Goal: Information Seeking & Learning: Learn about a topic

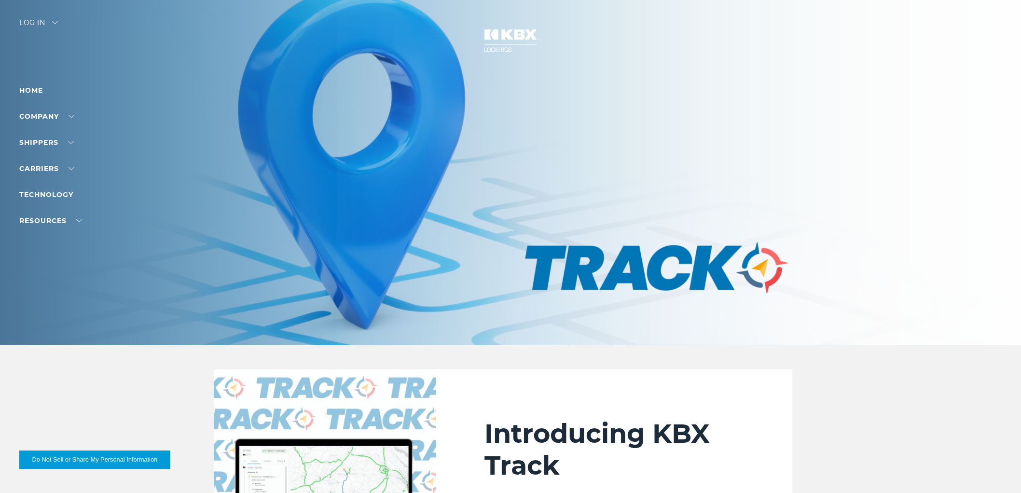
scroll to position [911, 0]
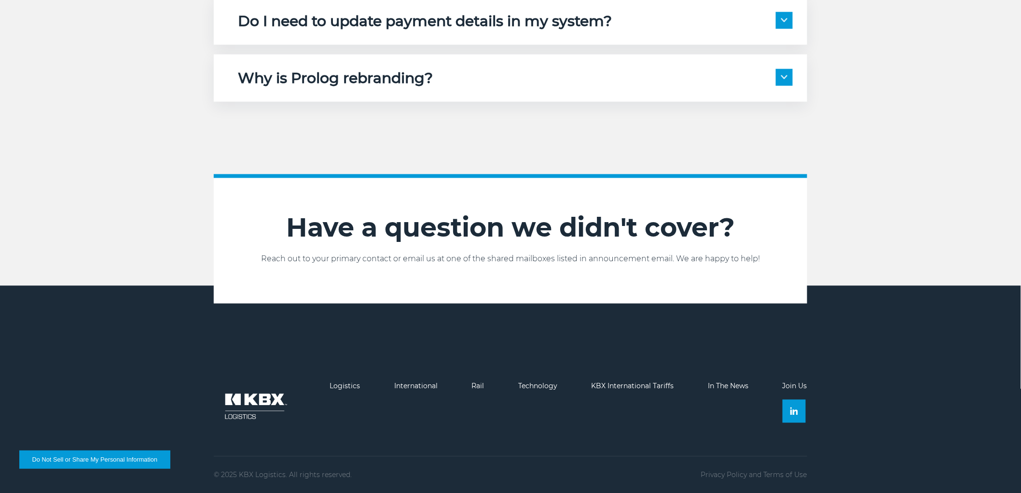
scroll to position [594, 0]
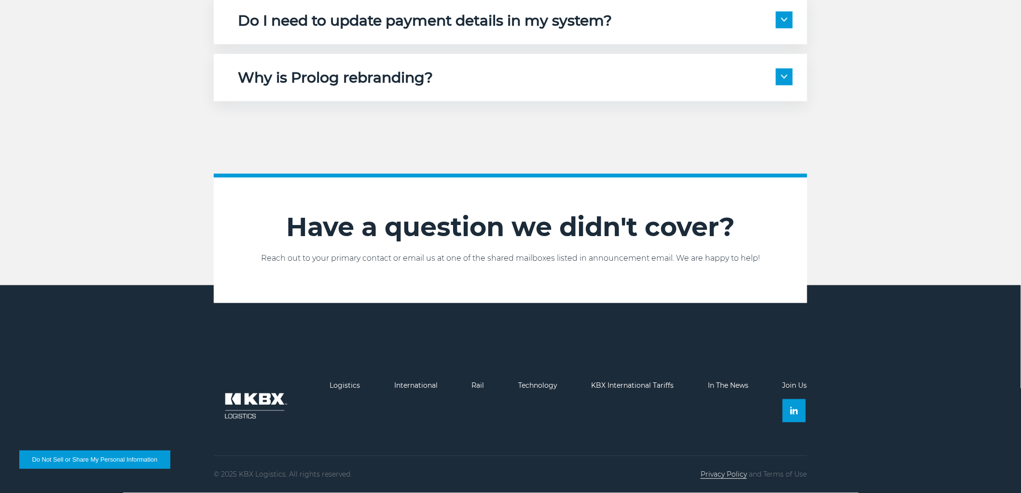
click at [721, 476] on link "Privacy Policy" at bounding box center [724, 474] width 46 height 9
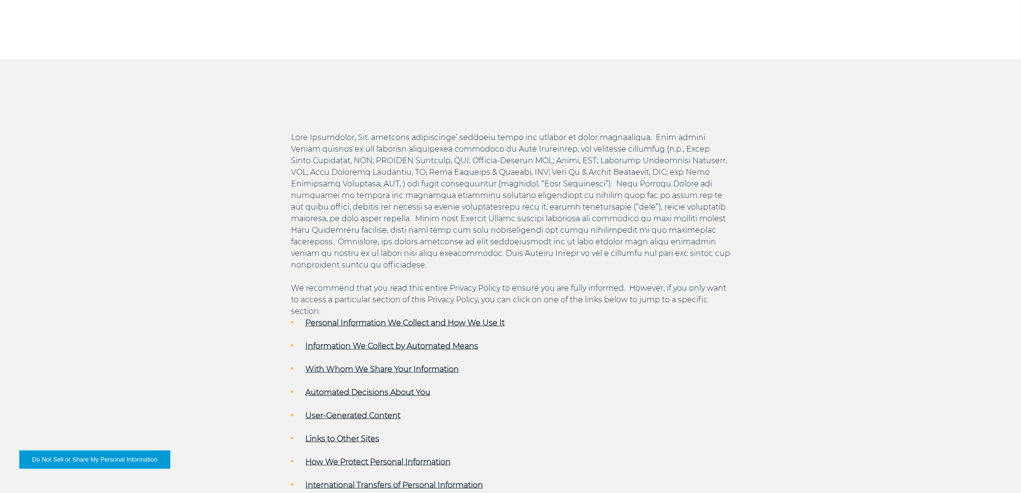
scroll to position [375, 0]
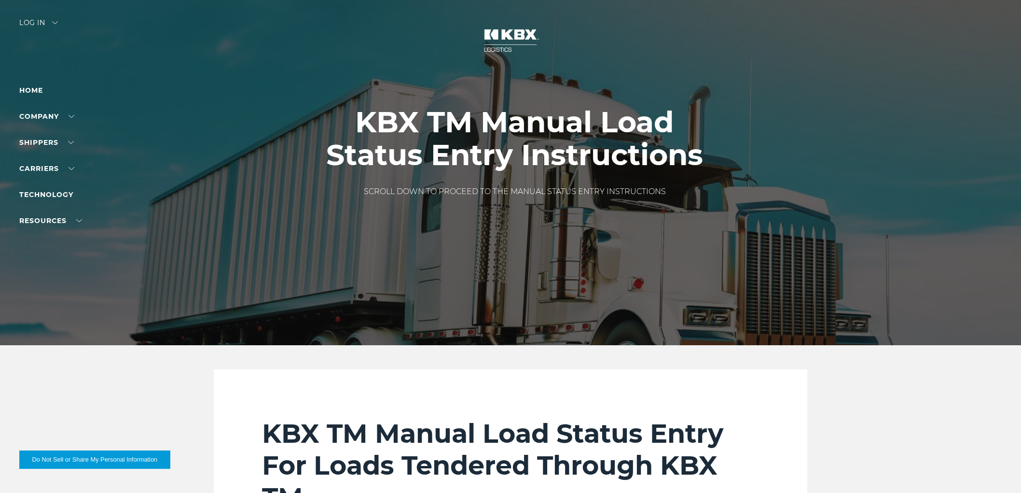
scroll to position [858, 0]
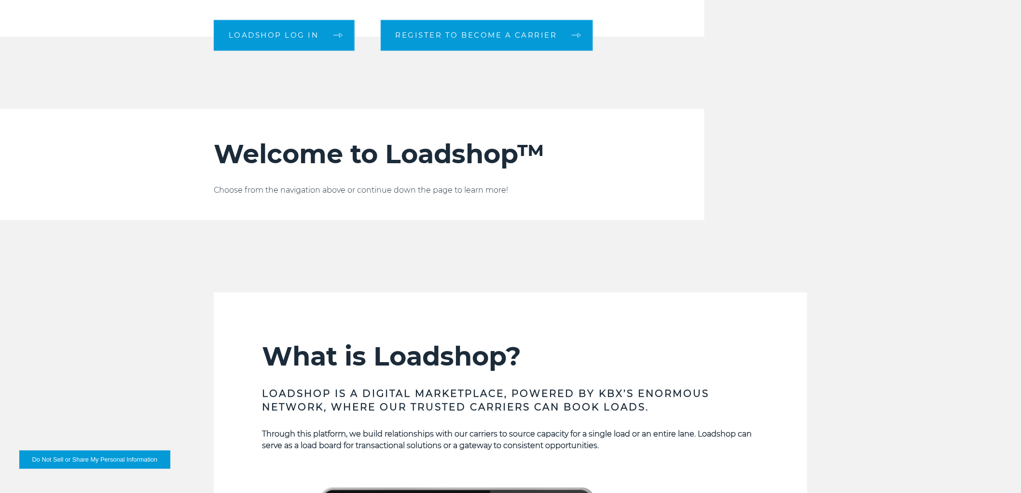
scroll to position [804, 0]
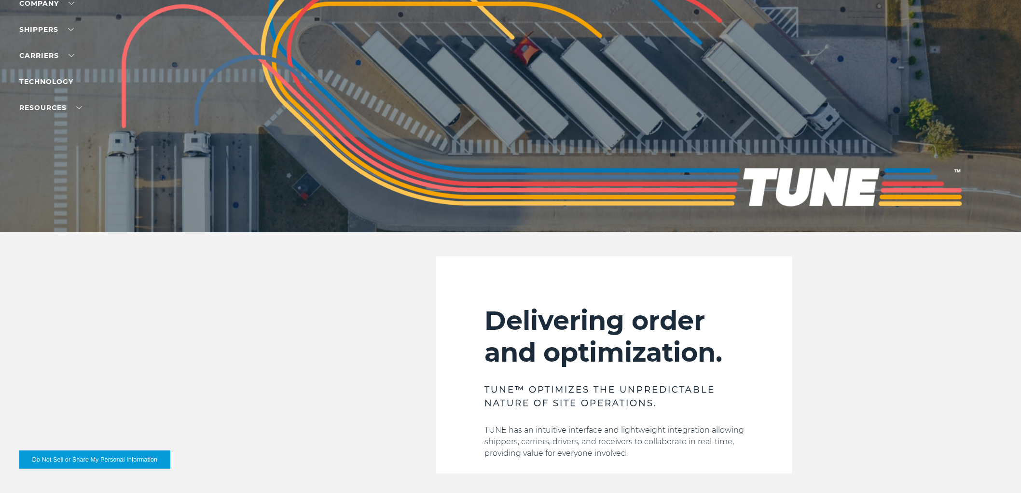
scroll to position [107, 0]
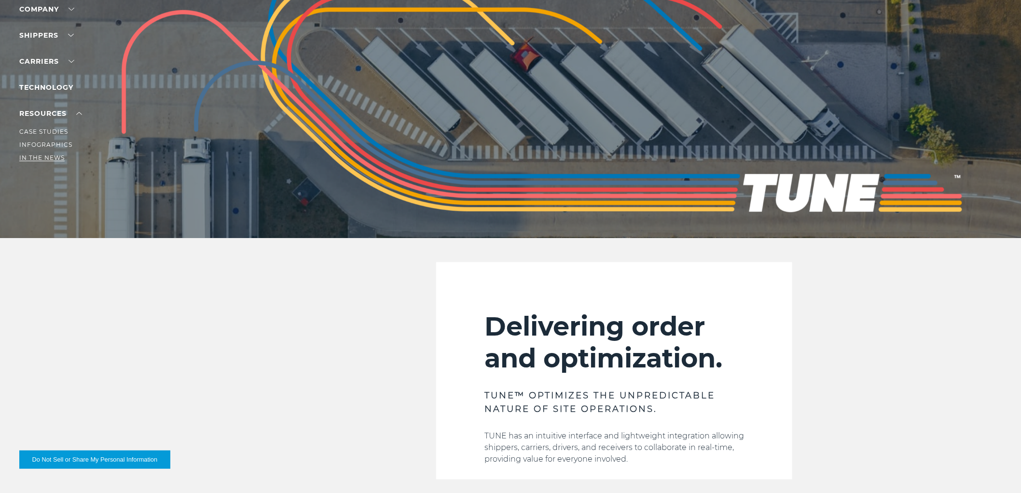
click at [42, 156] on link "In The News" at bounding box center [41, 157] width 45 height 7
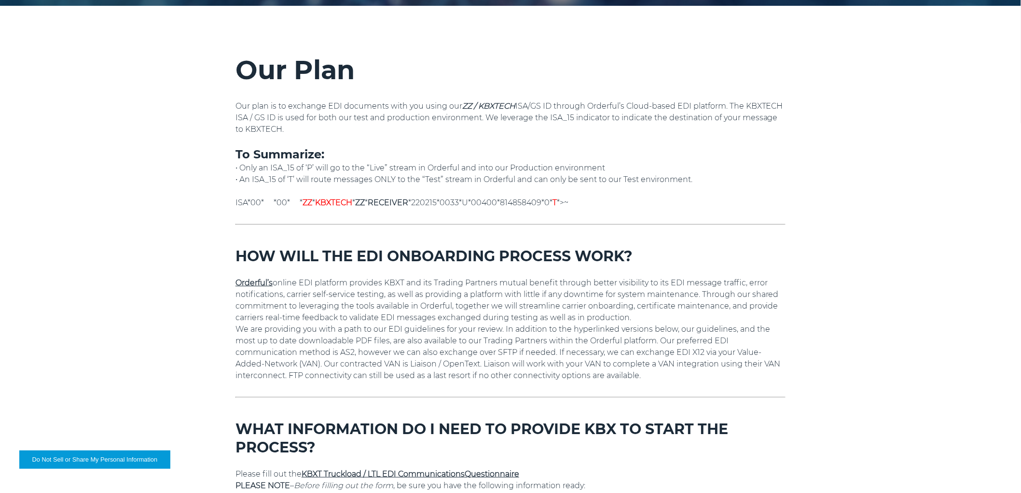
scroll to position [494, 0]
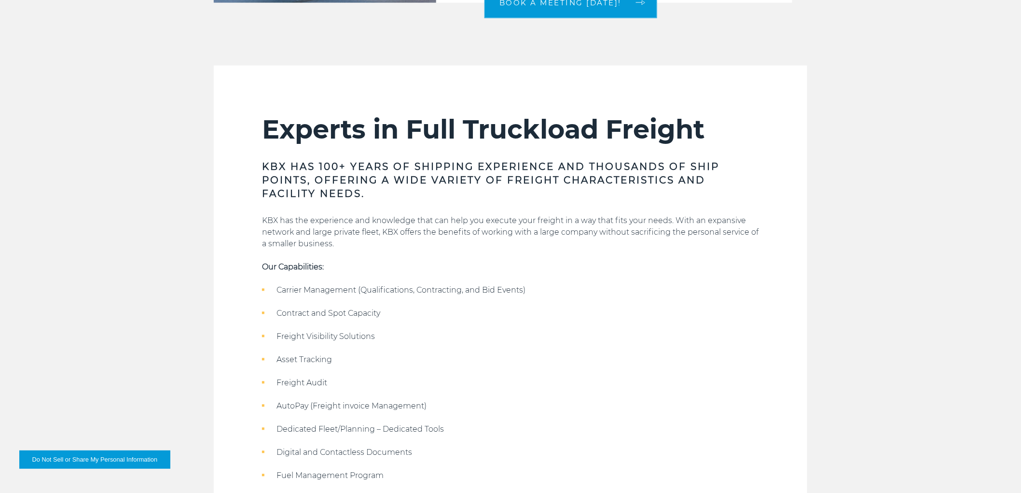
scroll to position [751, 0]
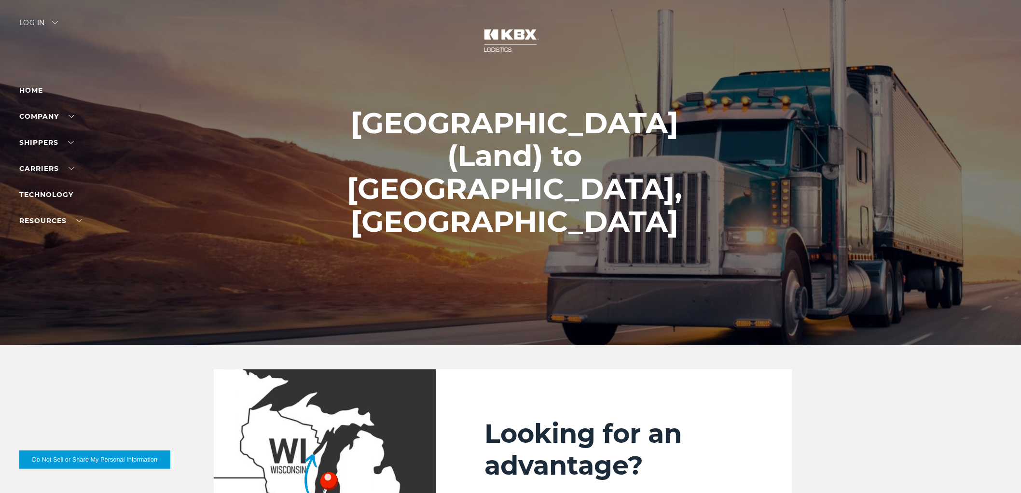
scroll to position [322, 0]
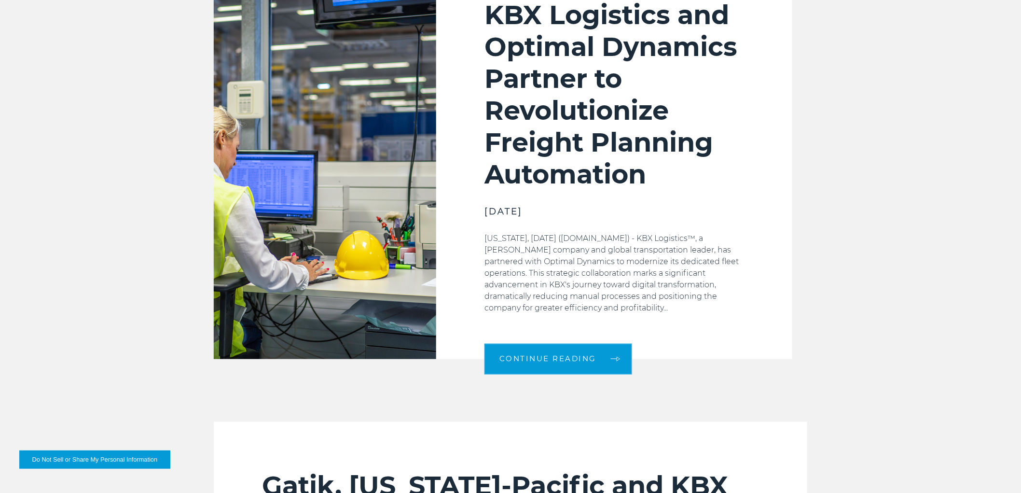
scroll to position [429, 0]
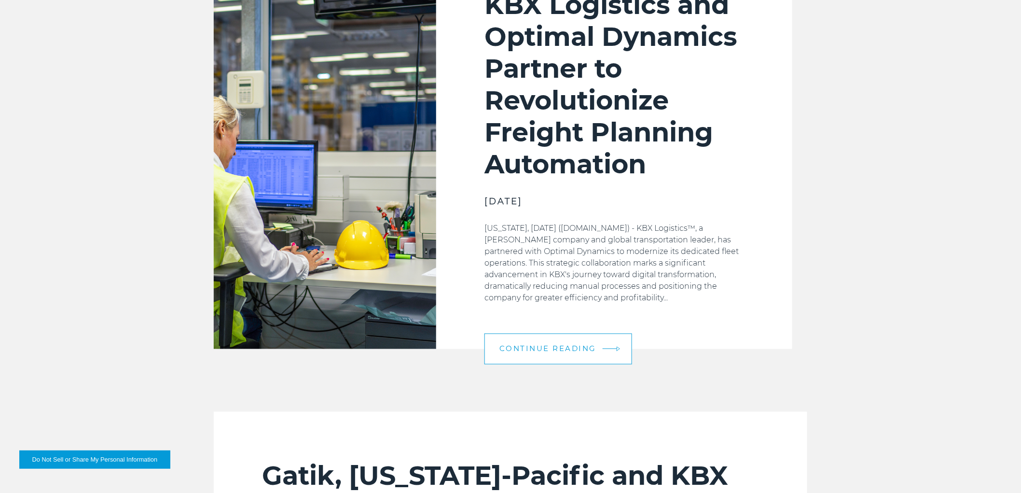
click at [557, 350] on span "Continue Reading" at bounding box center [548, 348] width 97 height 7
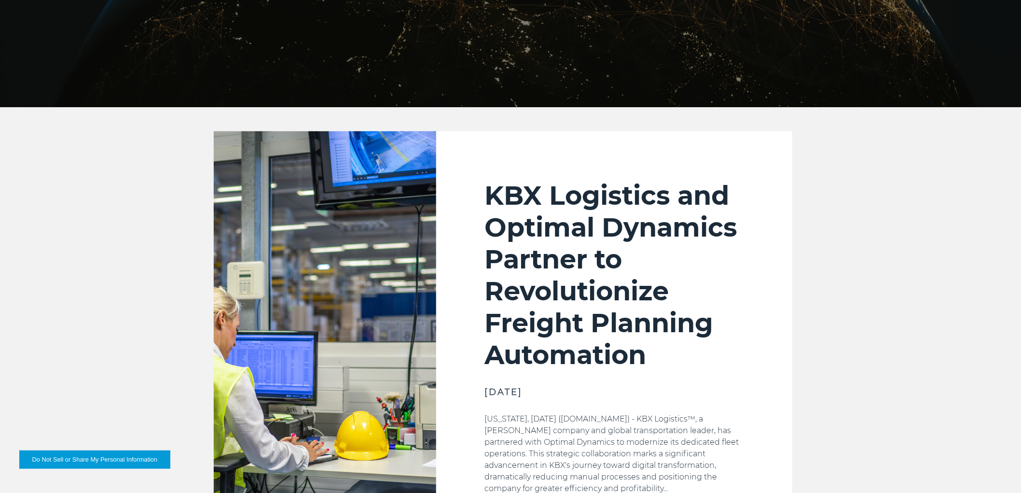
scroll to position [0, 0]
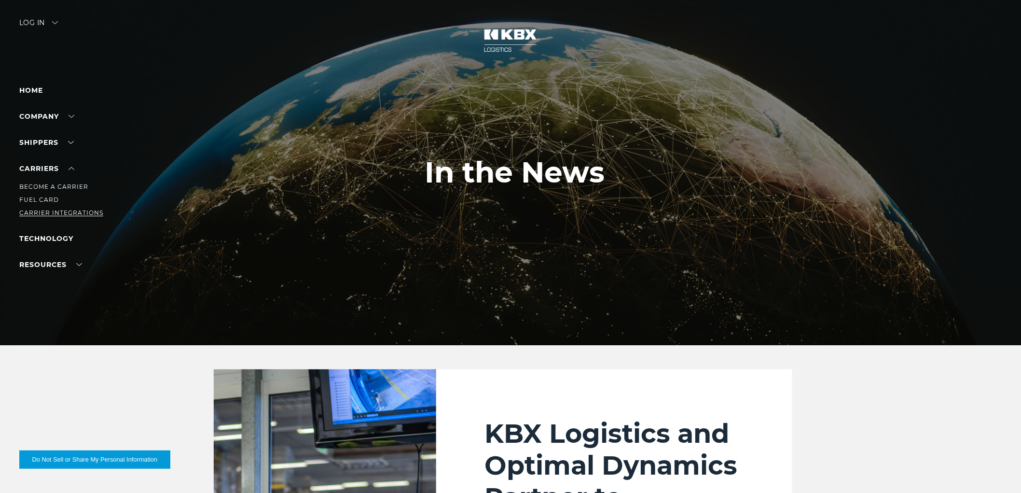
click at [49, 214] on link "Carrier Integrations" at bounding box center [61, 212] width 84 height 7
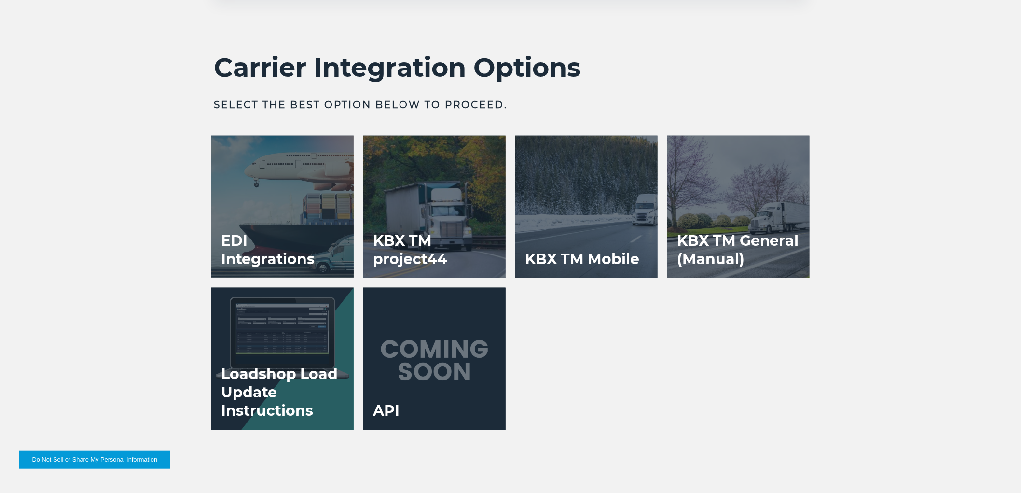
scroll to position [1931, 0]
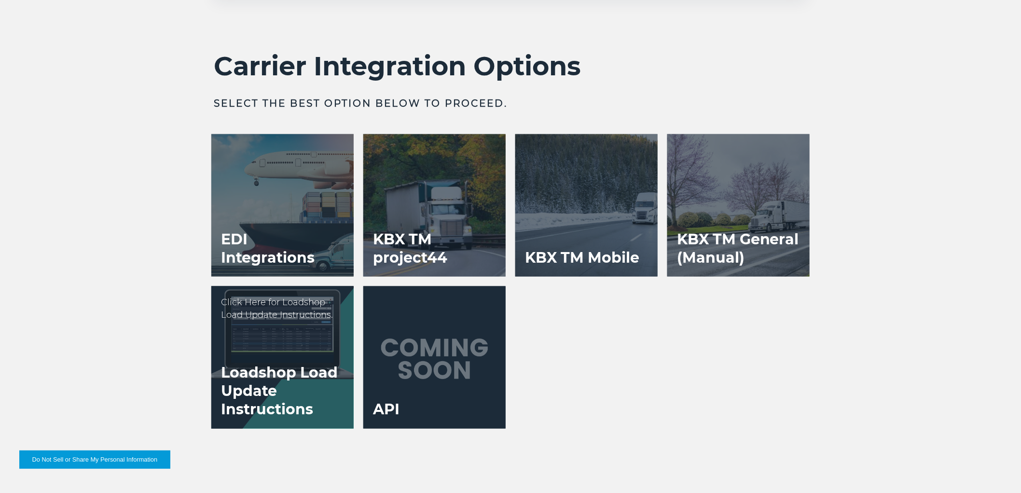
click at [291, 370] on h3 "Loadshop Load Update Instructions" at bounding box center [282, 391] width 142 height 74
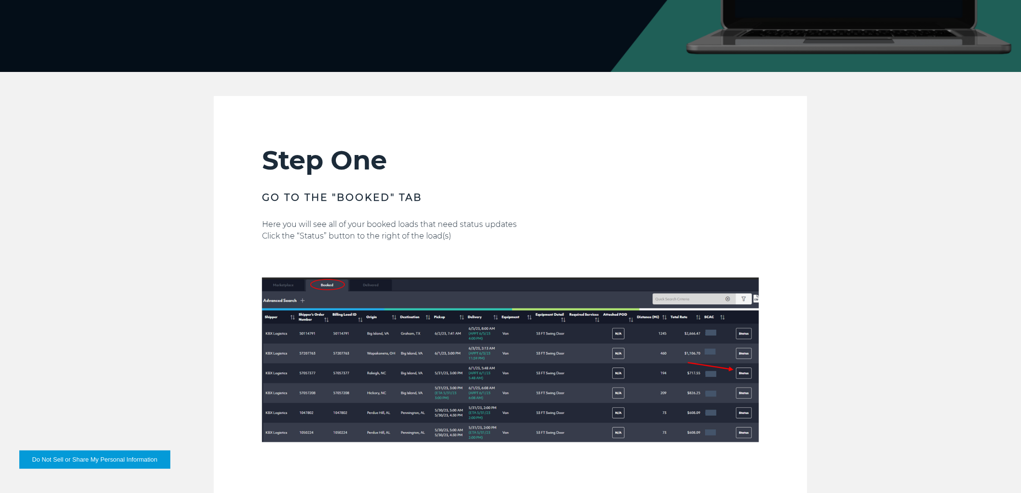
scroll to position [54, 0]
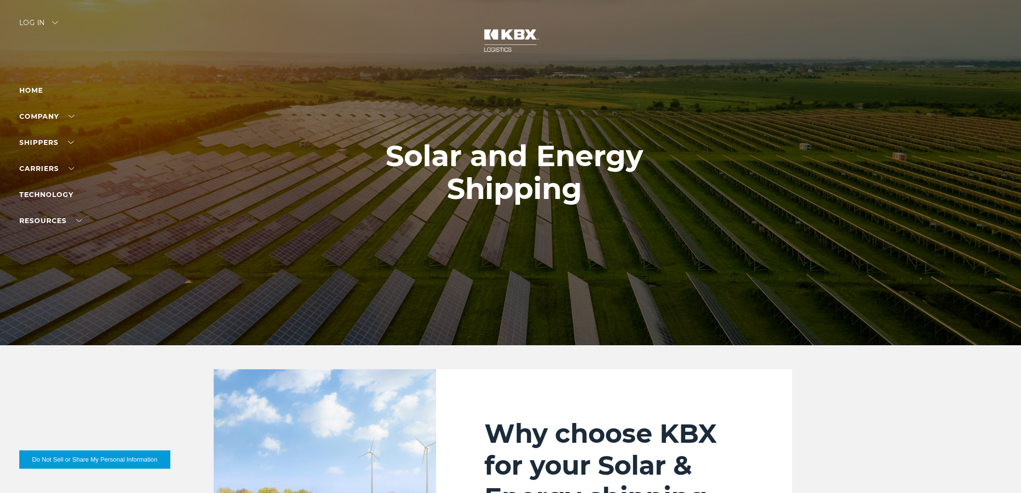
drag, startPoint x: 391, startPoint y: 145, endPoint x: 697, endPoint y: 195, distance: 309.6
click at [697, 195] on h1 "Solar and Energy Shipping" at bounding box center [515, 173] width 396 height 66
click at [627, 205] on div at bounding box center [515, 172] width 1030 height 345
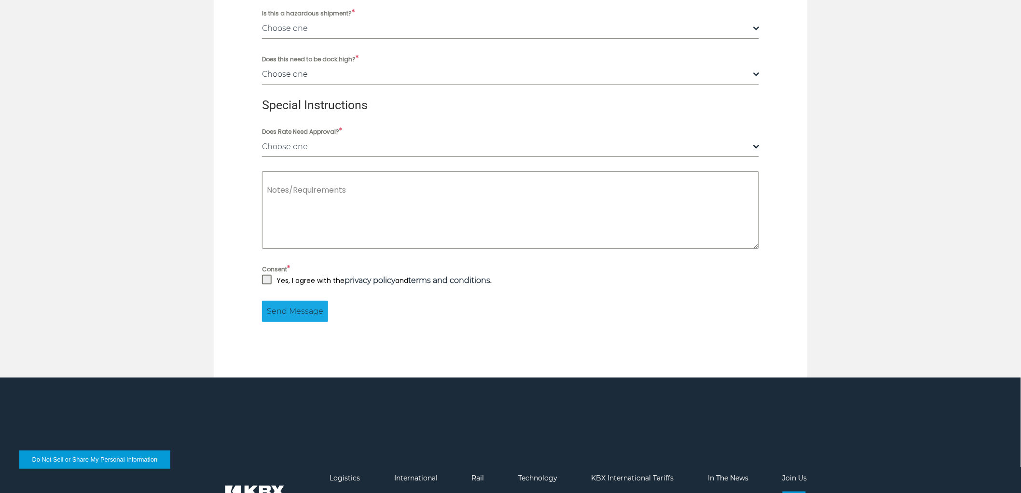
scroll to position [1605, 0]
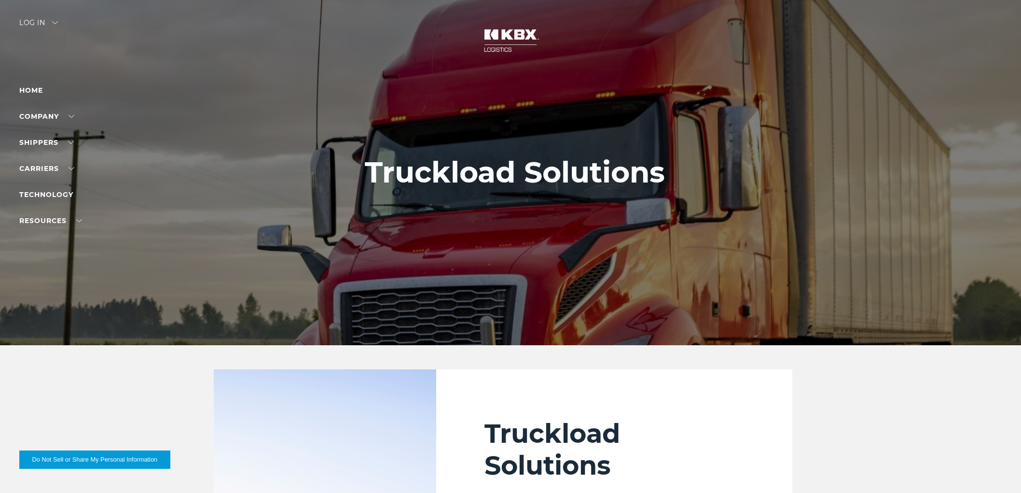
scroll to position [751, 0]
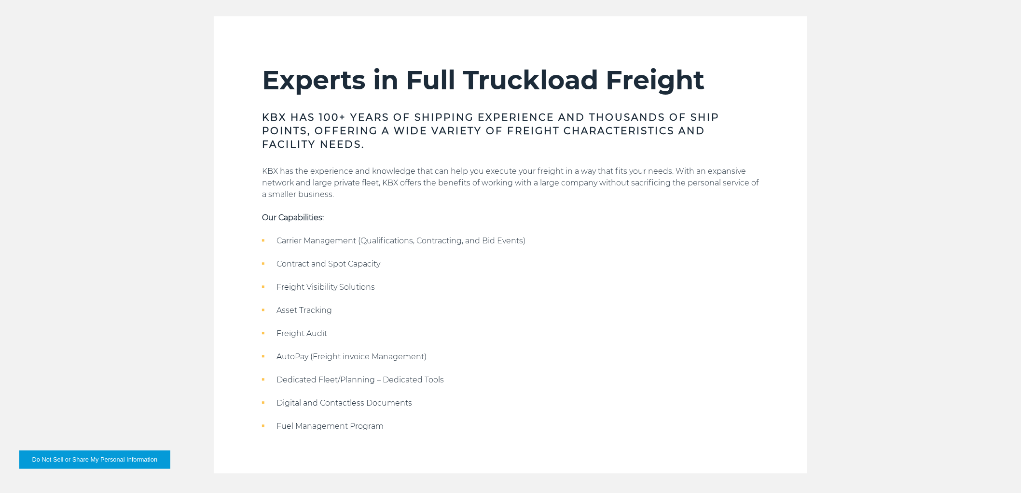
click at [910, 110] on div "Experts in Full Truckload Freight KBX has 100+ years of shipping experience and…" at bounding box center [510, 244] width 1021 height 457
